Goal: Task Accomplishment & Management: Manage account settings

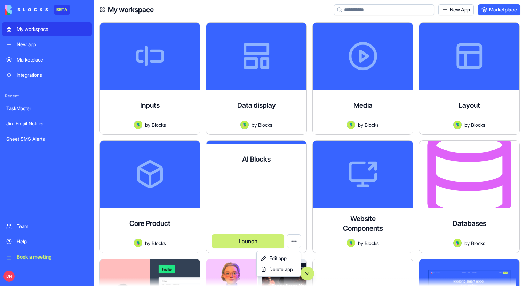
click at [291, 240] on html "BETA My workspace New app Marketplace Integrations Recent TaskMaster Jira Email…" at bounding box center [263, 143] width 526 height 286
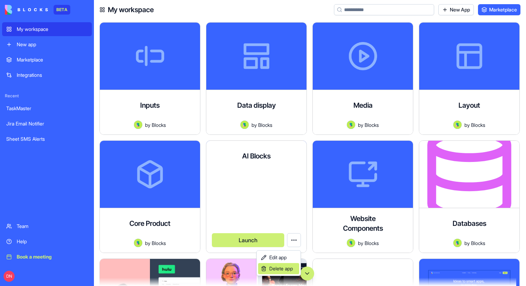
click at [281, 264] on div "Delete app" at bounding box center [278, 268] width 41 height 11
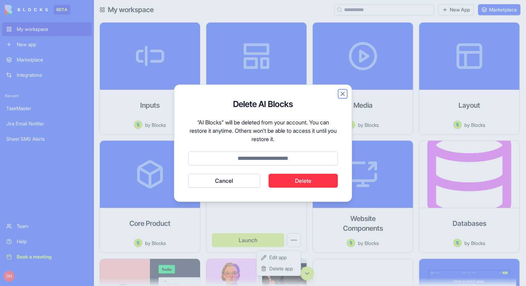
click at [343, 96] on button "Close" at bounding box center [342, 93] width 7 height 7
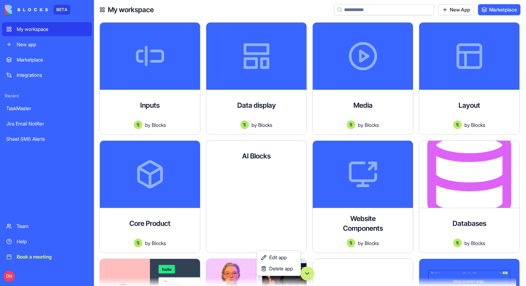
click at [305, 270] on html "BETA My workspace New app Marketplace Integrations Recent TaskMaster Jira Email…" at bounding box center [263, 143] width 526 height 286
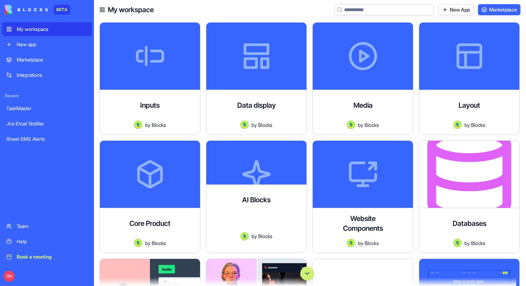
scroll to position [5, 0]
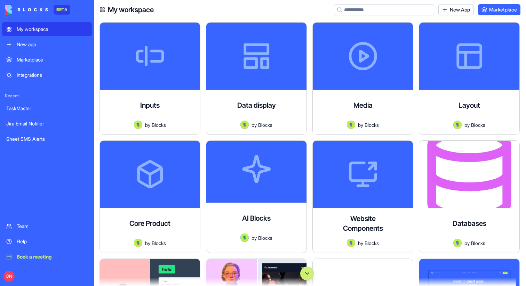
click at [305, 270] on button "Scroll to bottom" at bounding box center [307, 274] width 14 height 14
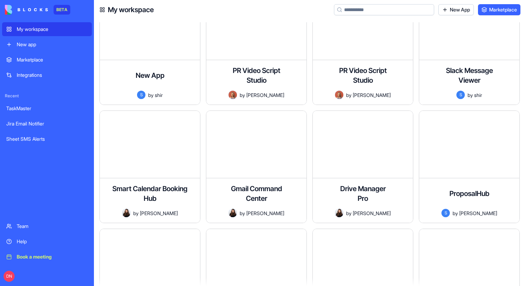
scroll to position [48837, 0]
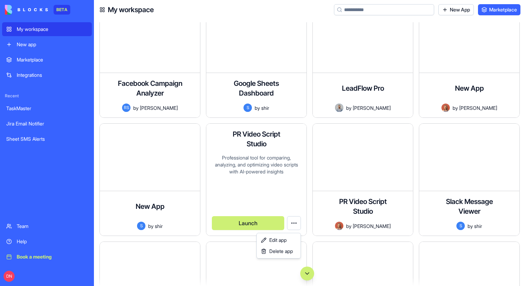
click at [292, 223] on html "BETA My workspace New app Marketplace Integrations Recent TaskMaster Jira Email…" at bounding box center [263, 143] width 526 height 286
click at [268, 242] on link "Edit app" at bounding box center [278, 240] width 41 height 11
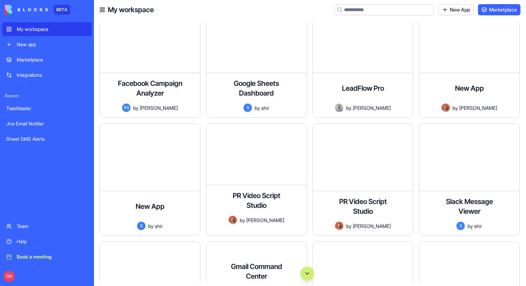
scroll to position [0, 0]
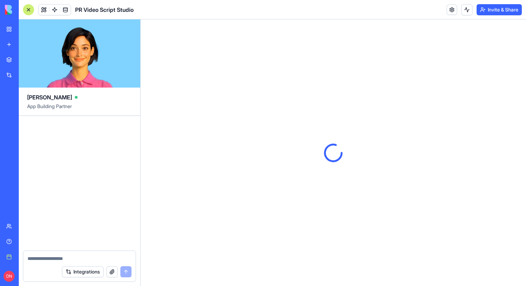
scroll to position [997, 0]
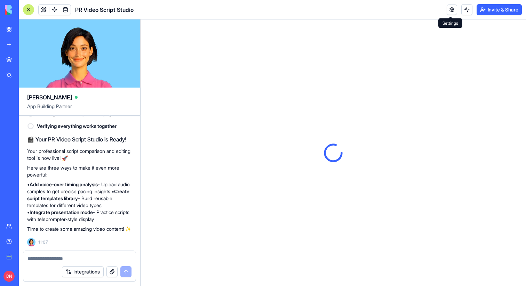
click at [451, 9] on link at bounding box center [451, 10] width 10 height 10
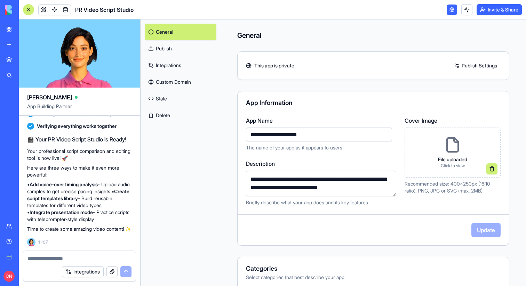
click at [173, 115] on button "Delete" at bounding box center [181, 115] width 72 height 17
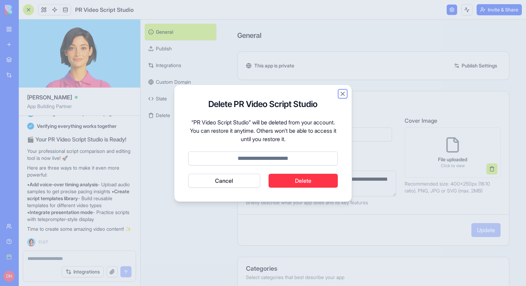
click at [343, 95] on button "Close" at bounding box center [342, 93] width 7 height 7
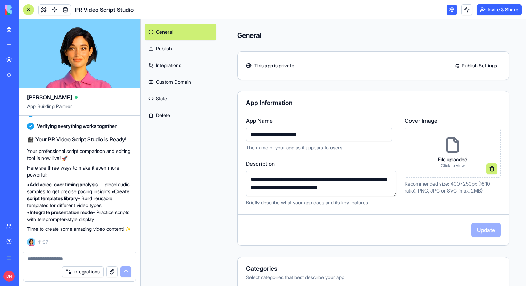
click at [170, 114] on button "Delete" at bounding box center [181, 115] width 72 height 17
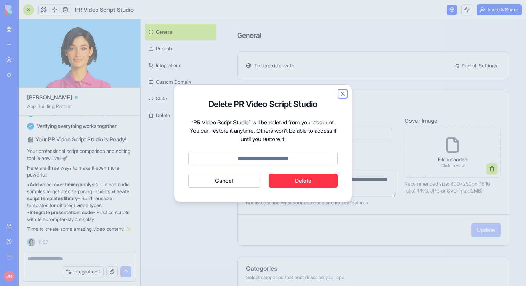
click at [341, 94] on button "Close" at bounding box center [342, 93] width 7 height 7
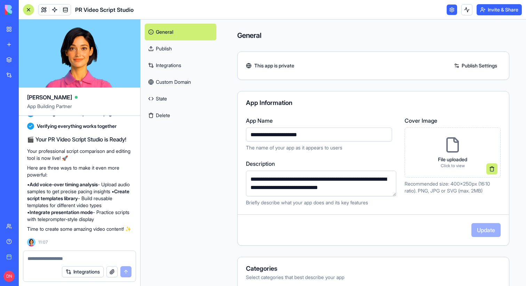
click at [189, 44] on link "Publish" at bounding box center [181, 48] width 72 height 17
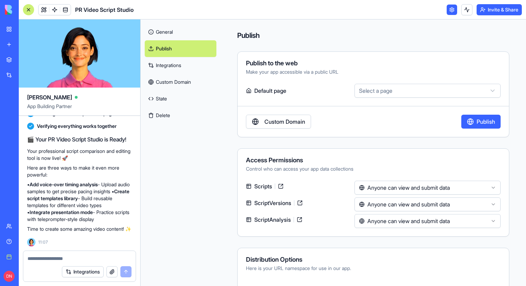
click at [179, 71] on link "Integrations" at bounding box center [181, 65] width 72 height 17
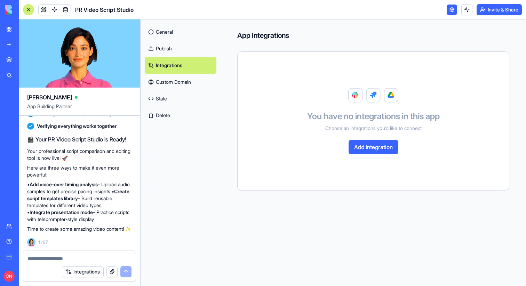
click at [179, 96] on link "State" at bounding box center [181, 98] width 72 height 17
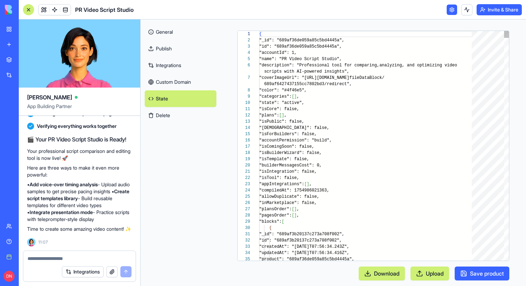
click at [183, 80] on link "Custom Domain" at bounding box center [181, 82] width 72 height 17
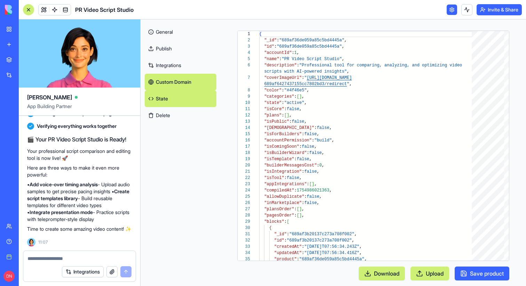
click at [176, 61] on link "Integrations" at bounding box center [181, 65] width 72 height 17
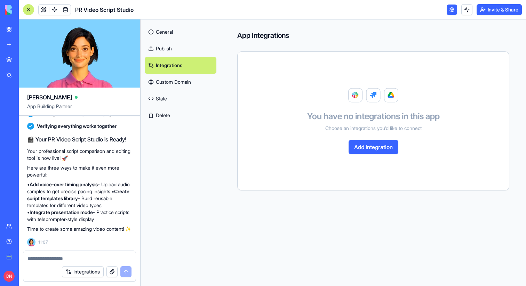
click at [178, 49] on link "Publish" at bounding box center [181, 48] width 72 height 17
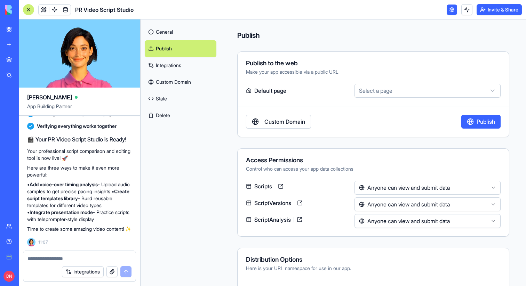
click at [173, 30] on link "General" at bounding box center [181, 32] width 72 height 17
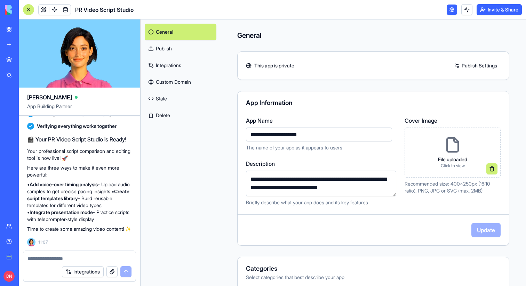
click at [177, 91] on link "State" at bounding box center [181, 98] width 72 height 17
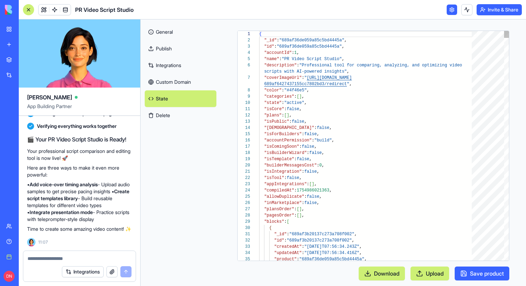
scroll to position [50, 0]
click at [181, 74] on link "Custom Domain" at bounding box center [181, 82] width 72 height 17
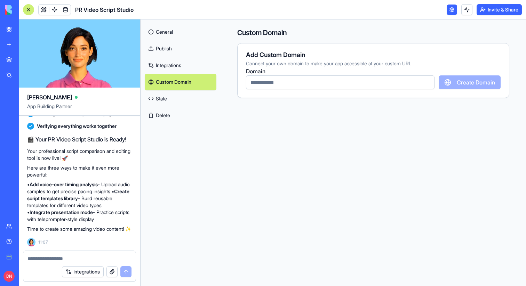
click at [178, 66] on link "Integrations" at bounding box center [181, 65] width 72 height 17
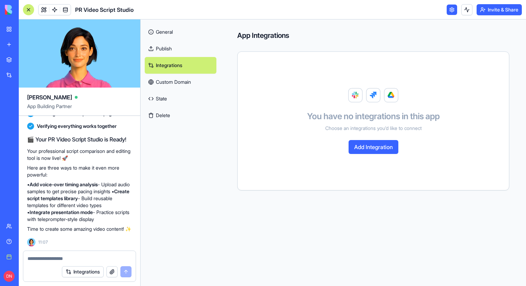
click at [172, 50] on link "Publish" at bounding box center [181, 48] width 72 height 17
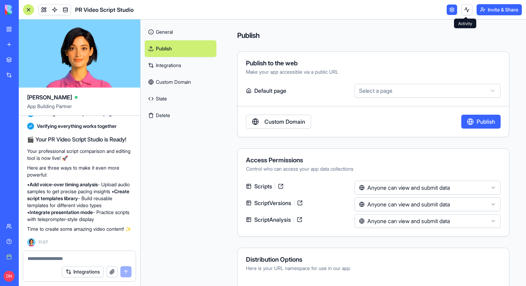
click at [463, 10] on button at bounding box center [466, 9] width 11 height 11
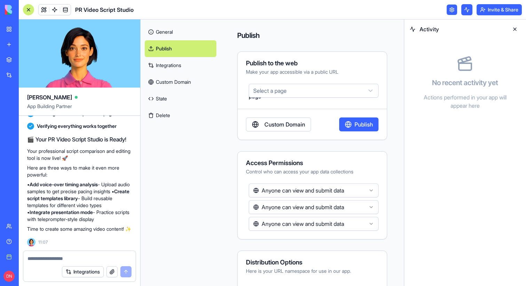
click at [463, 10] on button at bounding box center [466, 9] width 11 height 11
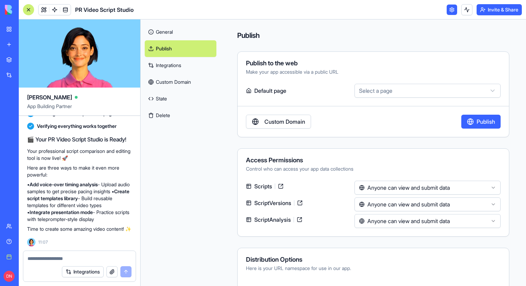
click at [463, 10] on button at bounding box center [466, 9] width 11 height 11
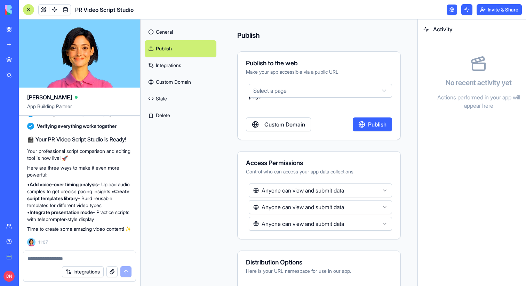
click at [463, 10] on button at bounding box center [466, 9] width 11 height 11
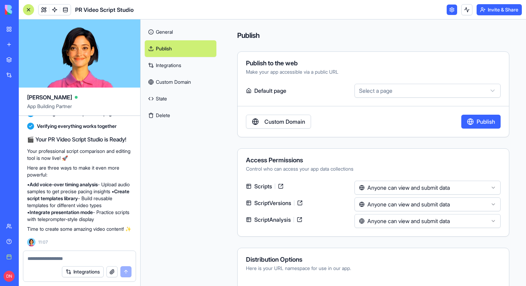
click at [450, 10] on link at bounding box center [451, 10] width 10 height 10
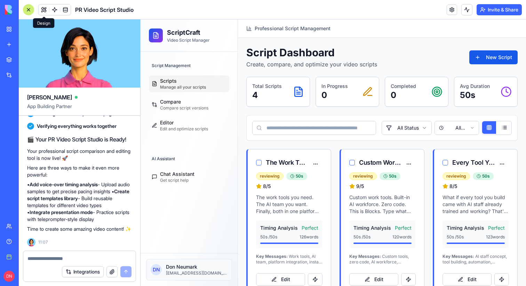
click at [43, 12] on button at bounding box center [44, 10] width 10 height 10
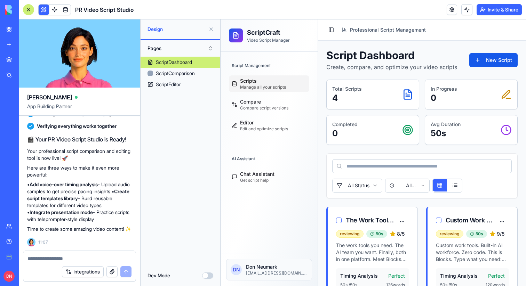
click at [211, 28] on button at bounding box center [210, 29] width 11 height 11
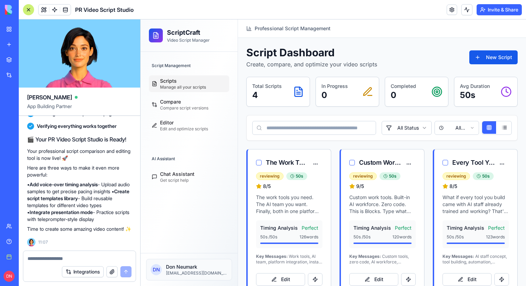
click at [29, 11] on div at bounding box center [28, 9] width 11 height 11
